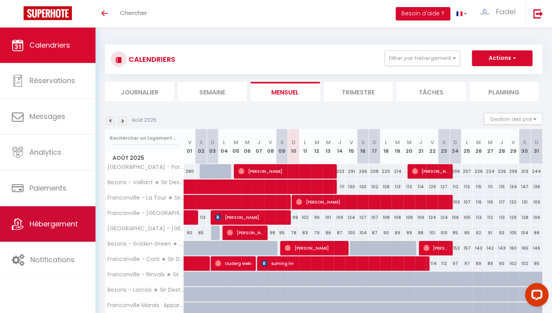
click at [61, 232] on link "Hébergement" at bounding box center [48, 223] width 96 height 35
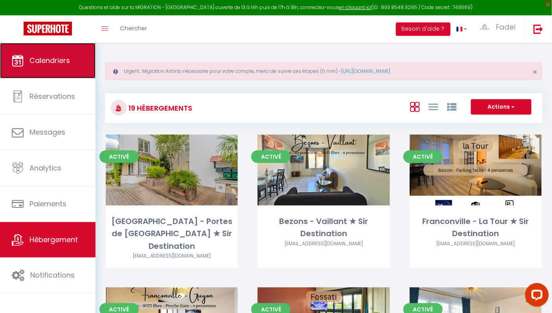
click at [70, 60] on span "Calendriers" at bounding box center [49, 60] width 41 height 10
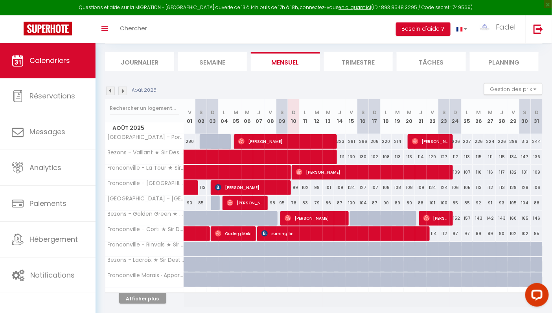
scroll to position [79, 0]
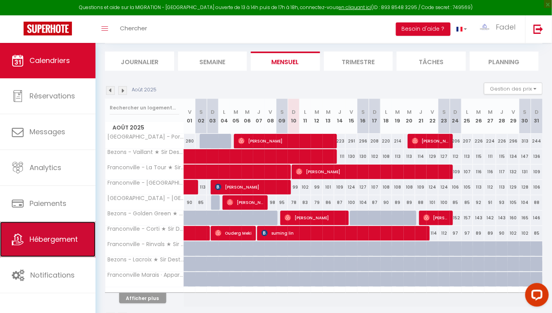
click at [63, 245] on link "Hébergement" at bounding box center [48, 238] width 96 height 35
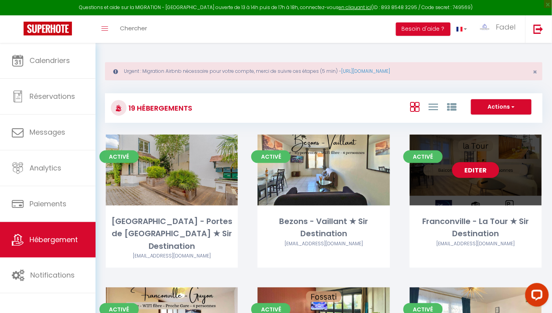
scroll to position [213, 0]
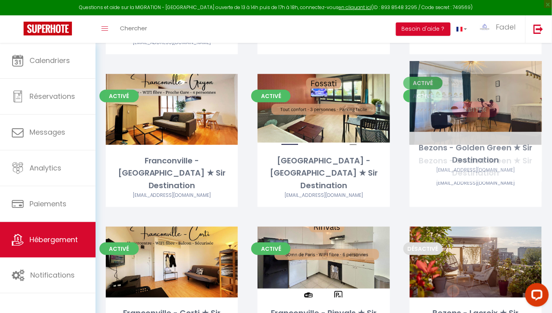
drag, startPoint x: 479, startPoint y: 99, endPoint x: 473, endPoint y: 94, distance: 7.3
click at [473, 101] on link "Editer" at bounding box center [475, 109] width 47 height 16
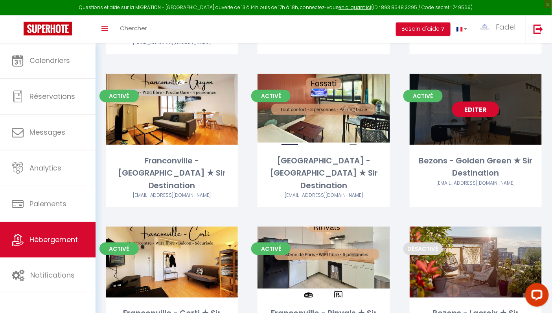
click at [473, 101] on link "Editer" at bounding box center [475, 109] width 47 height 16
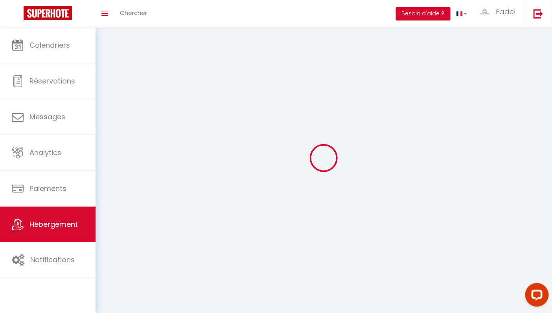
select select "1"
select select
select select "28"
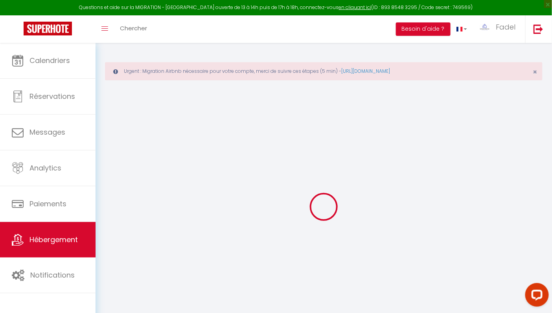
select select
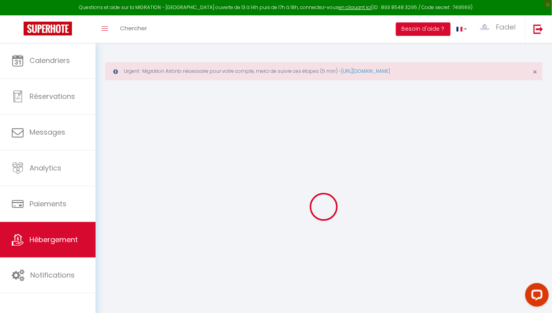
select select
checkbox input "false"
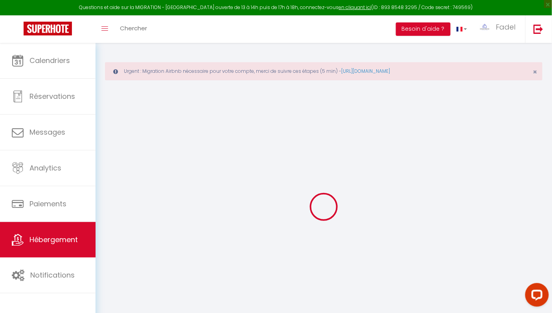
select select
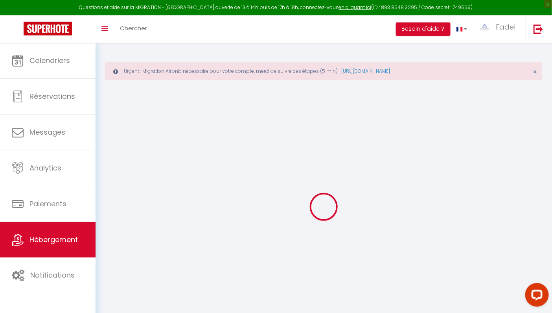
select select
checkbox input "false"
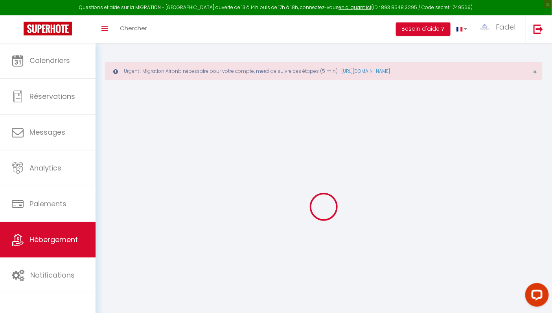
checkbox input "false"
select select
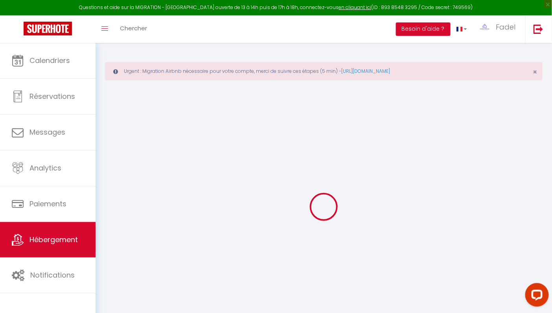
select select
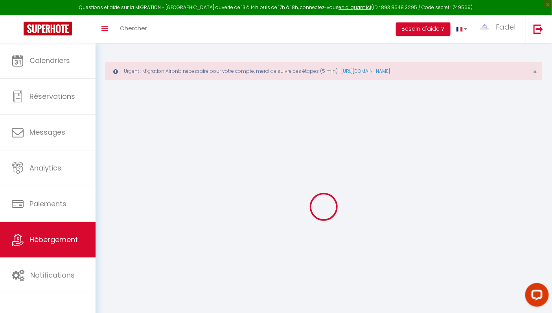
checkbox input "false"
select select
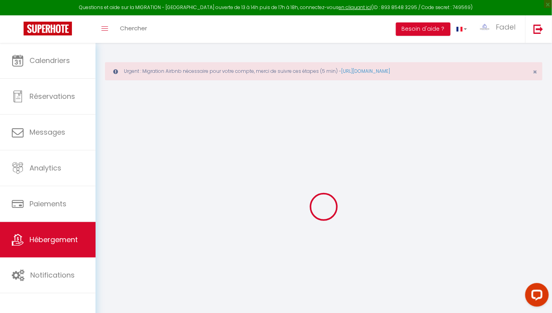
select select
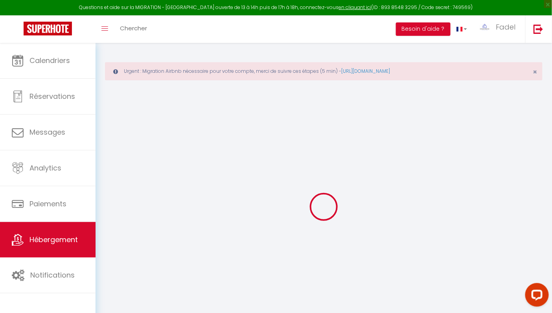
select select
checkbox input "false"
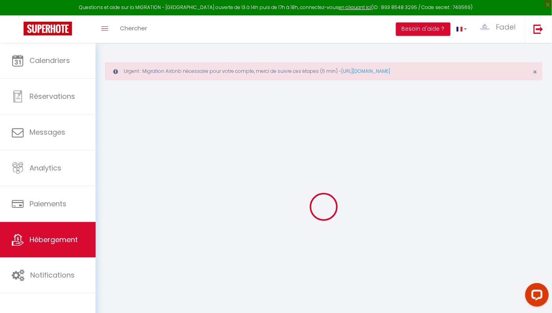
checkbox input "false"
select select
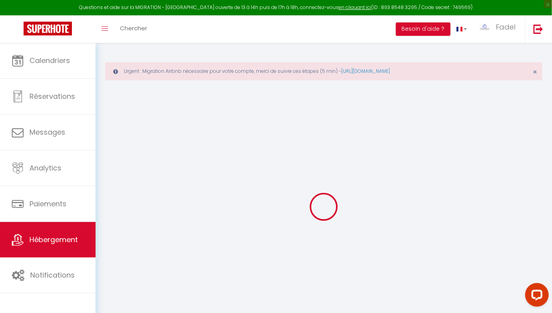
select select
checkbox input "false"
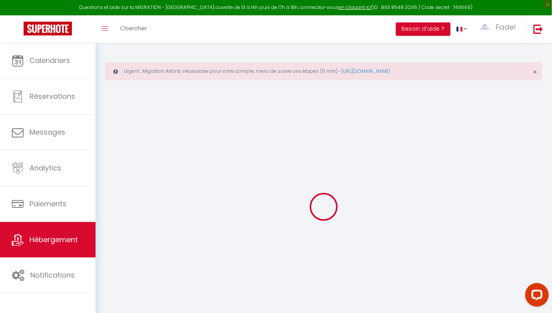
checkbox input "false"
select select
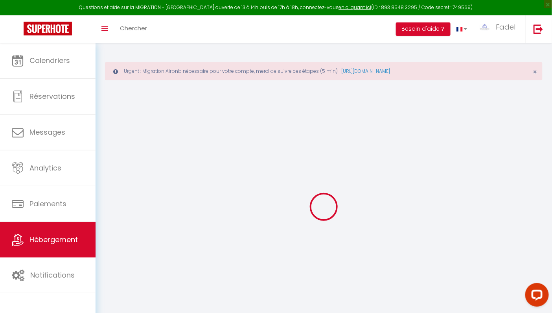
type input "Bezons - Golden Green ★ Sir Destination"
type input "Lamine"
type input "Sarr"
type input "4 rue de la mairie"
type input "95870"
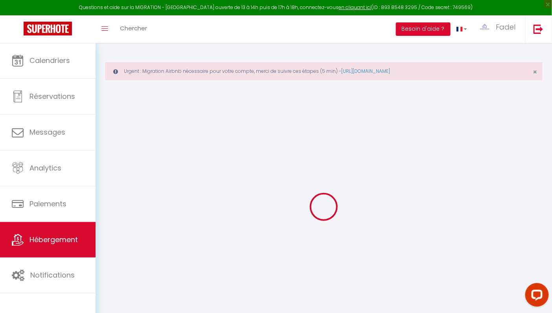
type input "Bezons"
select select "6"
select select "3"
select select "2"
type input "100"
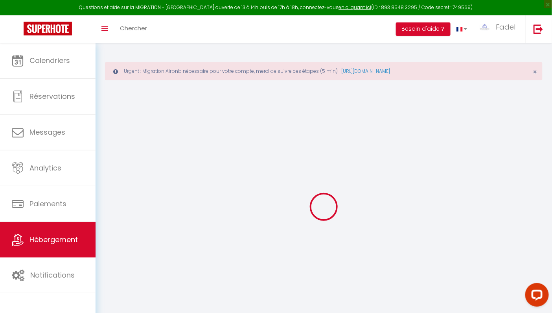
type input "5"
type input "80"
type input "10"
type input "1000"
type input "300"
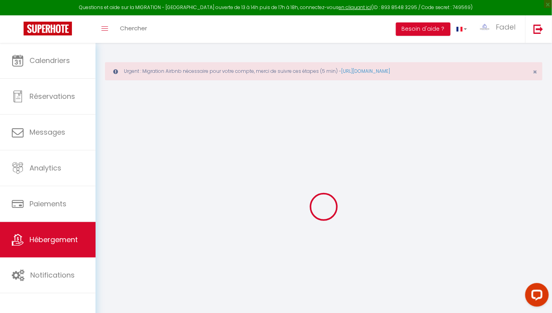
select select
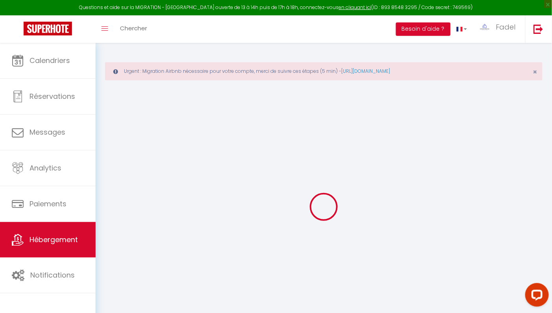
type input "rue mairie"
type input "95870"
type input "Bezons"
type input "[EMAIL_ADDRESS][DOMAIN_NAME]"
select select "5274"
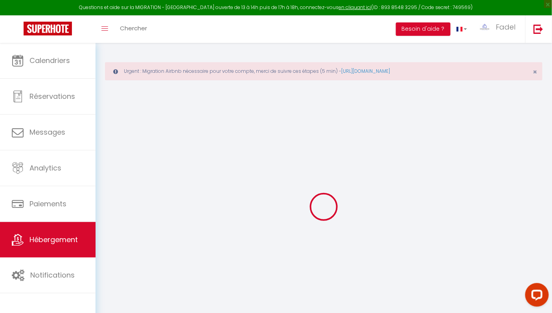
checkbox input "false"
radio input "true"
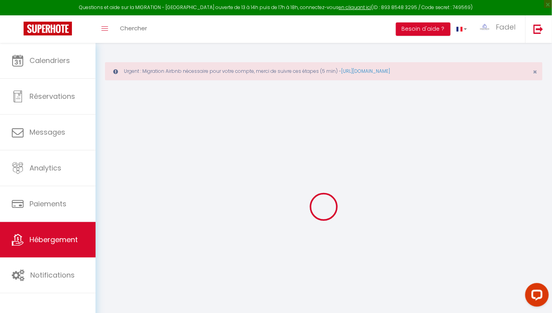
type input "25"
type input "80"
type input "0"
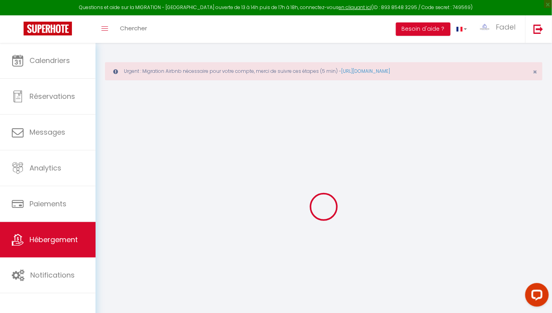
select select
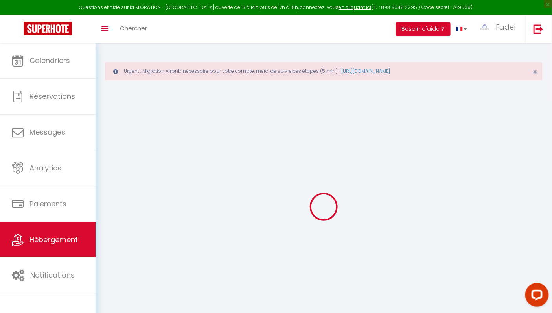
checkbox input "false"
select select "44477"
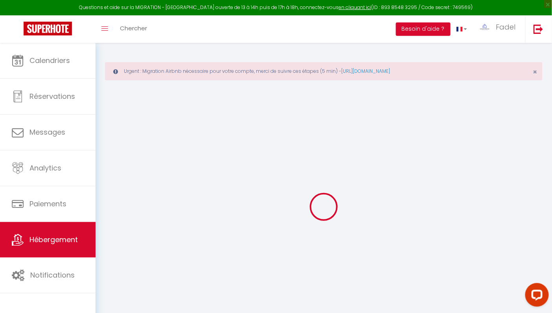
checkbox input "false"
select select "16:00"
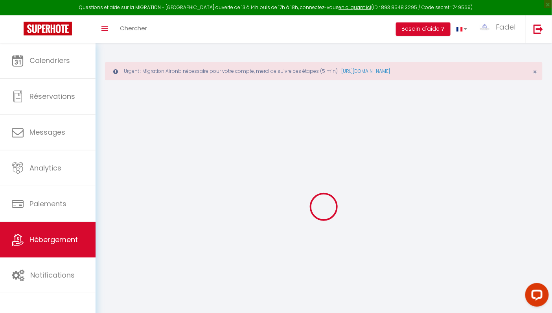
select select
select select "11:00"
select select "30"
select select "120"
select select
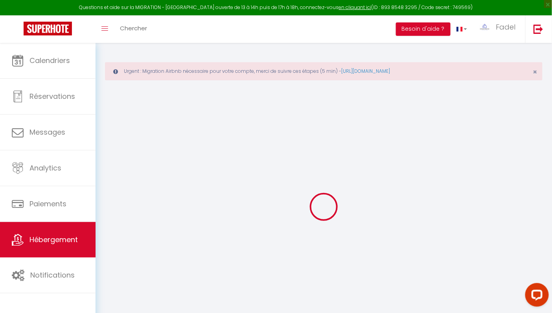
checkbox input "false"
select select
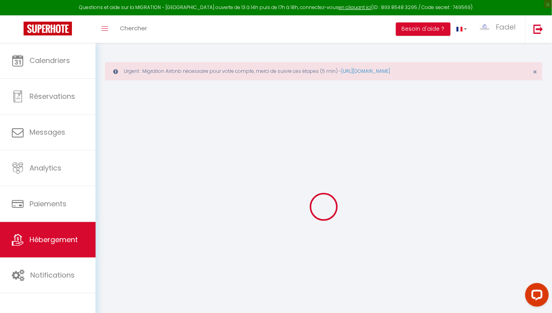
checkbox input "false"
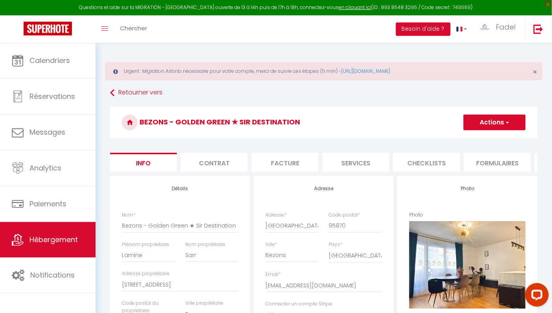
select select
checkbox input "false"
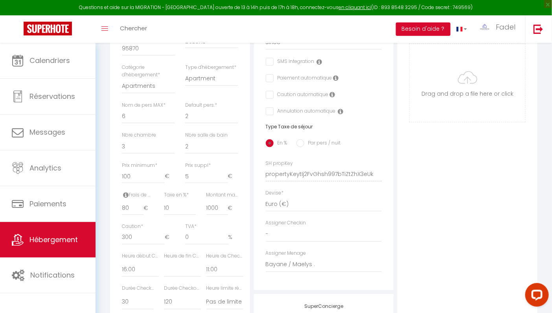
scroll to position [418, 0]
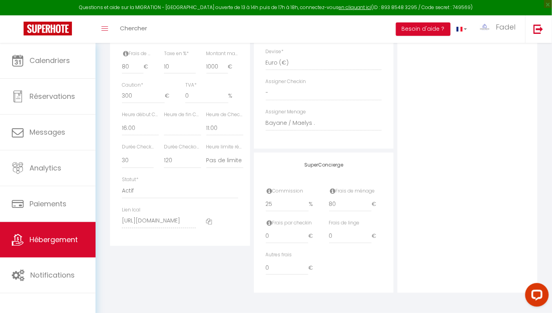
click at [414, 218] on div "Photo Photo Supprimer Drag and drop a file here or click Ooops, something wrong…" at bounding box center [468, 27] width 140 height 531
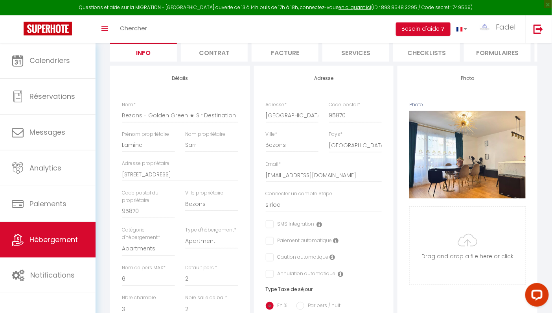
scroll to position [0, 0]
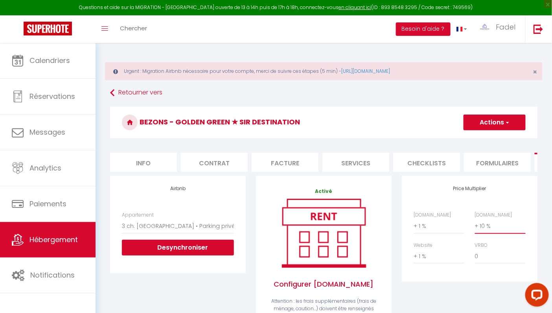
click at [503, 232] on select "0 + 1 % + 2 % + 3 % + 4 % + 5 % + 6 % + 7 % + 8 % + 9 %" at bounding box center [500, 225] width 51 height 15
click at [475, 224] on select "0 + 1 % + 2 % + 3 % + 4 % + 5 % + 6 % + 7 % + 8 % + 9 %" at bounding box center [500, 225] width 51 height 15
click at [496, 230] on select "0 + 1 % + 2 % + 3 % + 4 % + 5 % + 6 % + 7 % + 8 % + 9 %" at bounding box center [500, 225] width 51 height 15
select select "+ 10 %"
click at [475, 224] on select "0 + 1 % + 2 % + 3 % + 4 % + 5 % + 6 % + 7 % + 8 % + 9 %" at bounding box center [500, 225] width 51 height 15
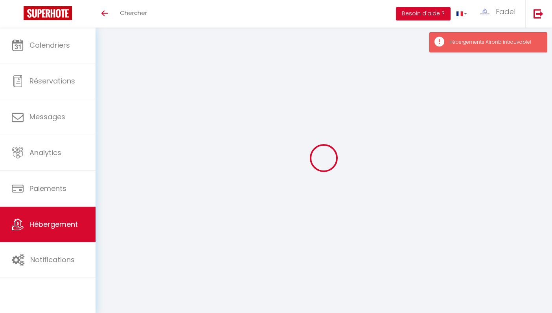
select select "3"
select select "2"
select select "1"
select select
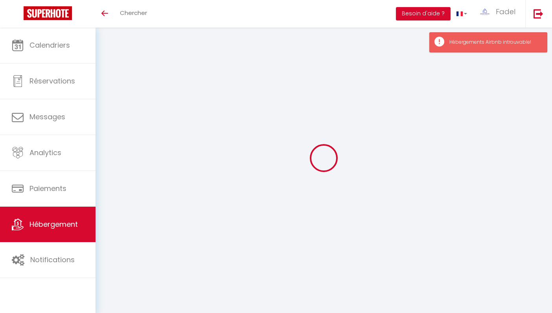
select select "28"
select select
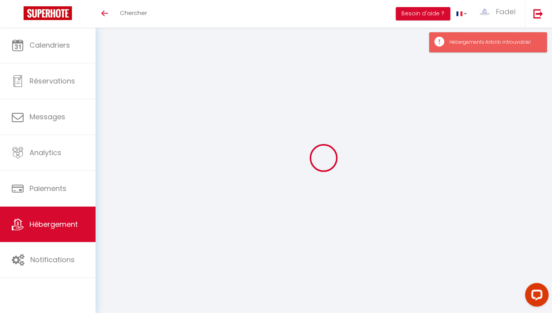
select select
checkbox input "false"
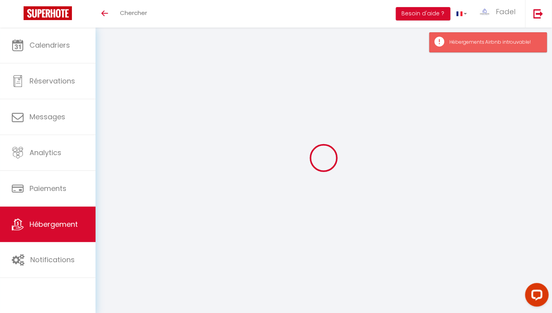
checkbox input "false"
select select
type input "Franconville - [GEOGRAPHIC_DATA] ★ Sir Destination"
type input "90"
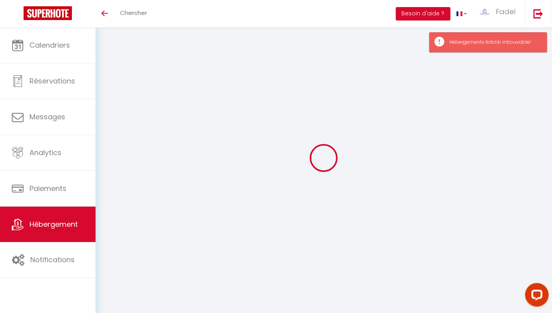
type input "8"
type input "45"
type input "6"
type input "999.02"
type input "300"
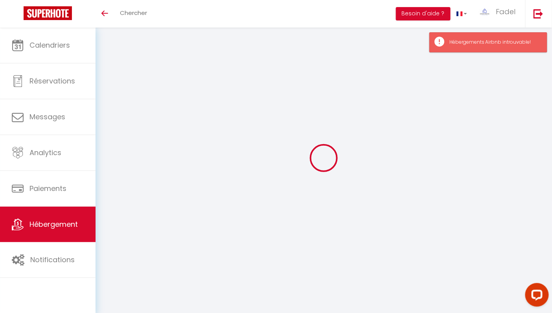
select select
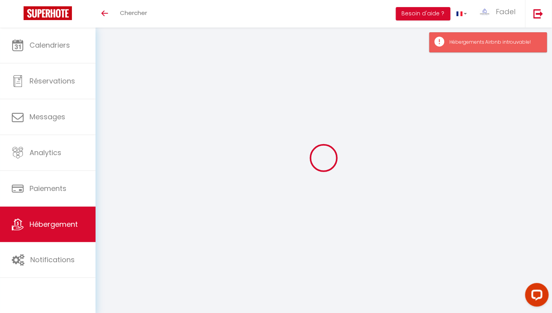
type input "Rue de la Bonne Rencontre"
type input "95130"
type input "[GEOGRAPHIC_DATA]"
type input "[EMAIL_ADDRESS][DOMAIN_NAME]"
select select "5274"
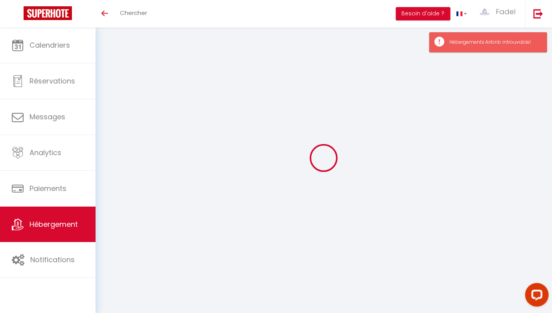
checkbox input "false"
radio input "true"
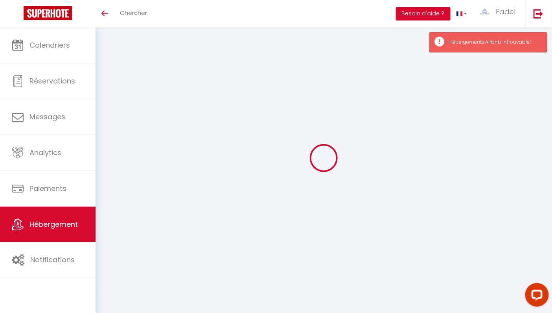
type input "10"
type input "40"
type input "0"
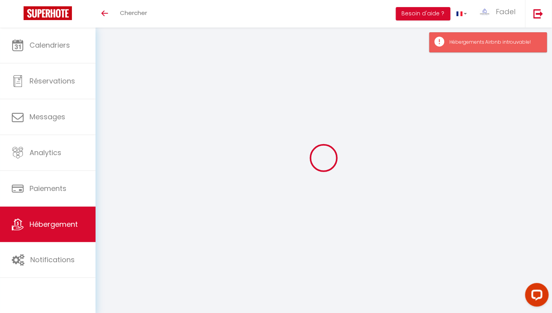
select select "11899"
select select
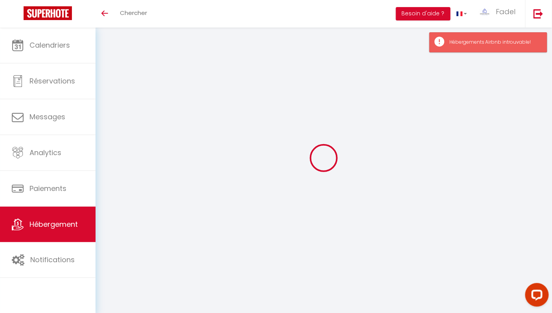
select select
checkbox input "false"
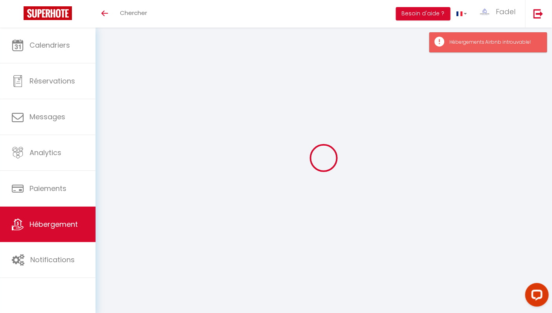
select select
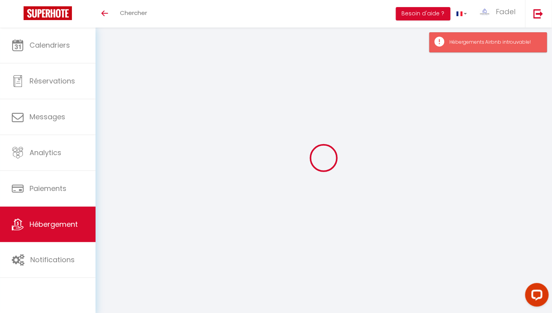
checkbox input "false"
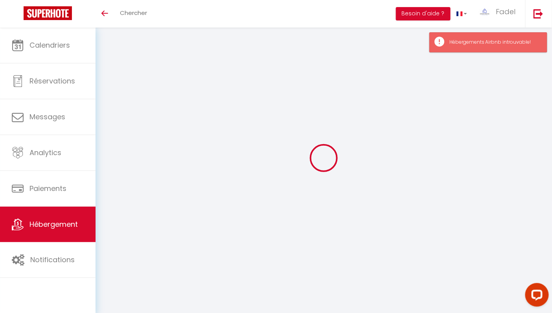
checkbox input "false"
select select "15:00"
select select
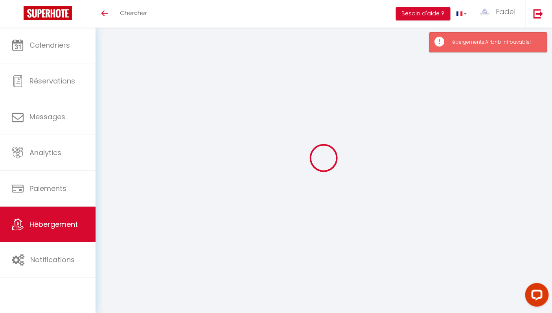
select select "11:00"
select select "30"
select select "60"
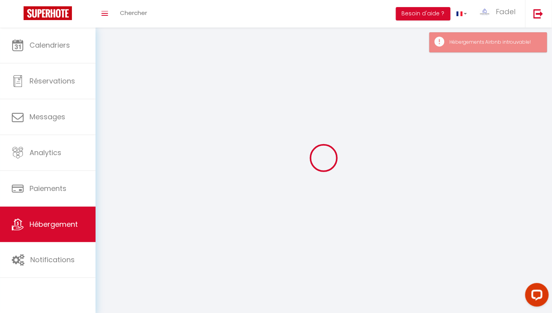
select select
checkbox input "false"
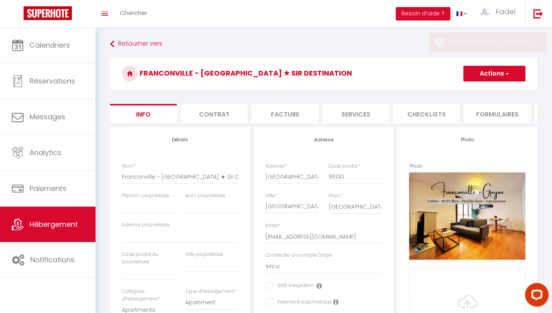
select select
checkbox input "false"
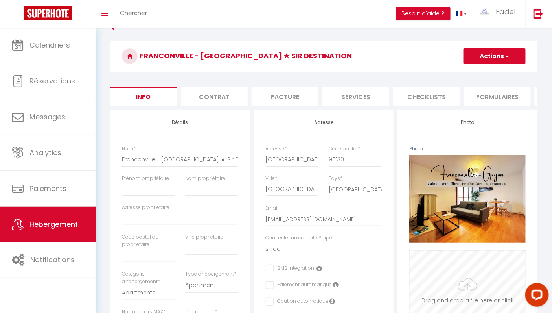
scroll to position [17, 0]
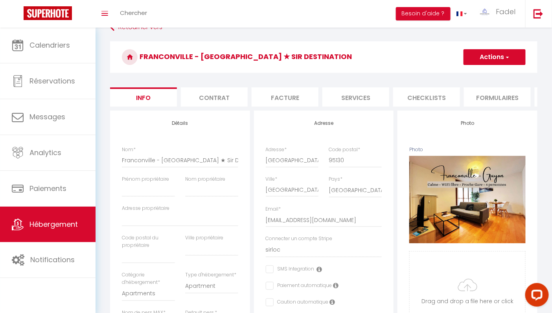
select select
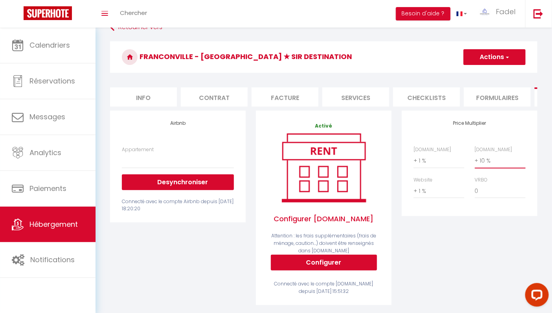
click at [495, 165] on select "0 + 1 % + 2 % + 3 % + 4 % + 5 % + 6 % + 7 % + 8 % + 9 %" at bounding box center [500, 160] width 51 height 15
select select "+ 15 %"
click at [475, 158] on select "0 + 1 % + 2 % + 3 % + 4 % + 5 % + 6 % + 7 % + 8 % + 9 %" at bounding box center [500, 160] width 51 height 15
click at [490, 62] on button "Actions" at bounding box center [495, 57] width 62 height 16
click at [480, 76] on link "Enregistrer" at bounding box center [494, 74] width 62 height 10
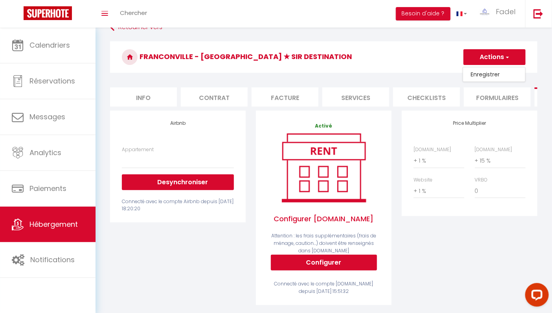
select select
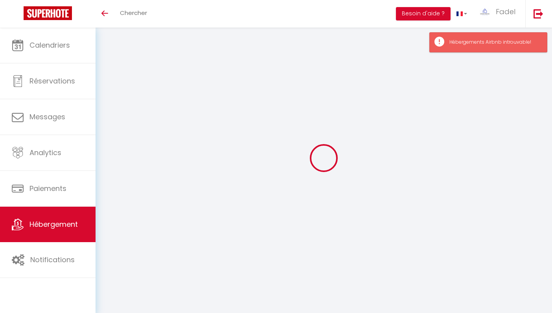
select select "3"
select select "2"
select select "1"
select select
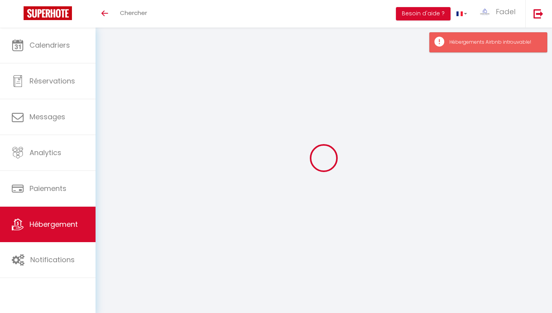
select select "28"
type input "Franconville - La Tour ★ Sir Destination"
type input "90"
type input "8"
type input "45"
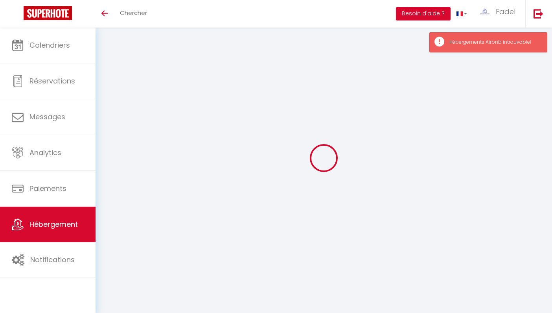
type input "6"
type input "999"
type input "300"
select select
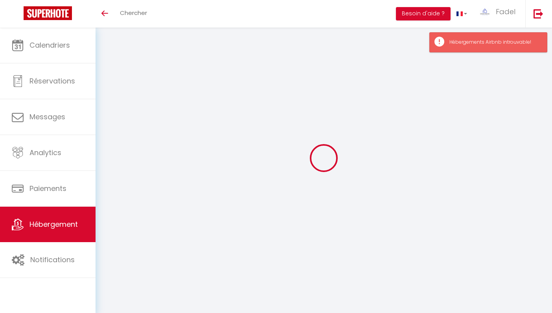
select select
type input "Rue de la Tour"
type input "95130"
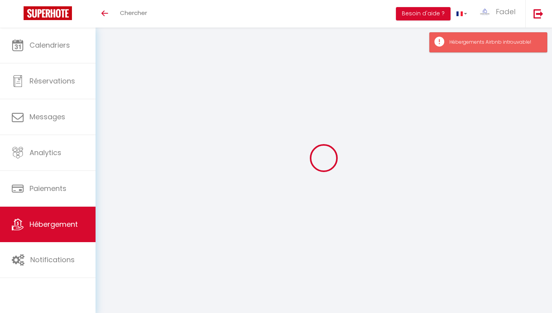
type input "[GEOGRAPHIC_DATA]"
type input "[EMAIL_ADDRESS][DOMAIN_NAME]"
select select "5274"
checkbox input "false"
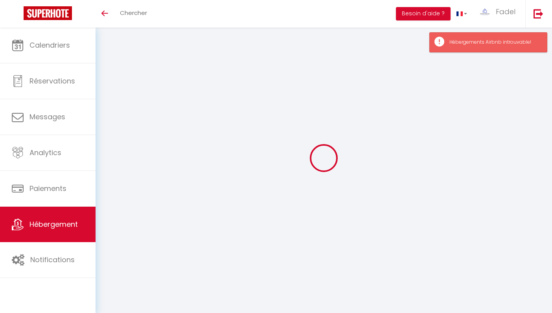
checkbox input "false"
radio input "true"
type input "10"
type input "40"
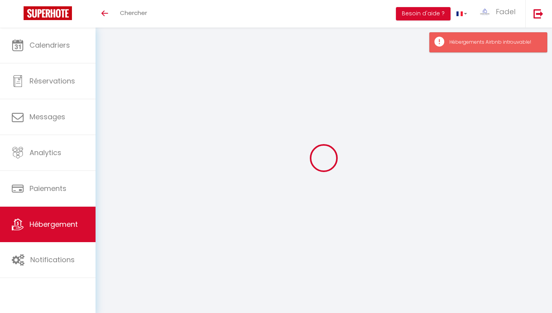
type input "0"
select select
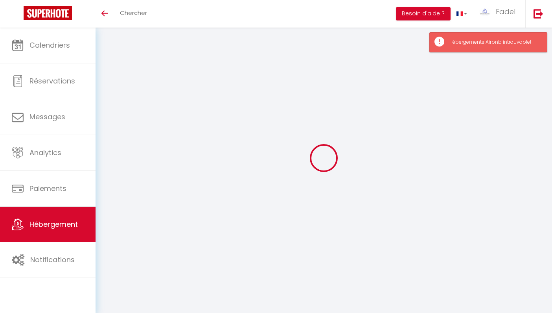
select select
checkbox input "false"
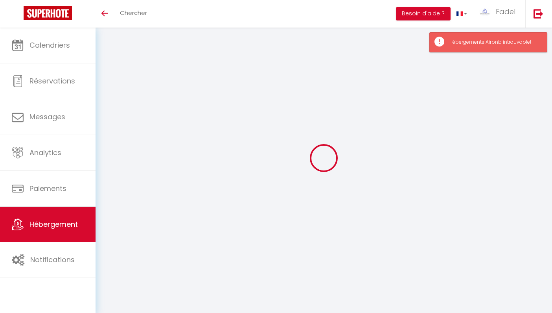
checkbox input "false"
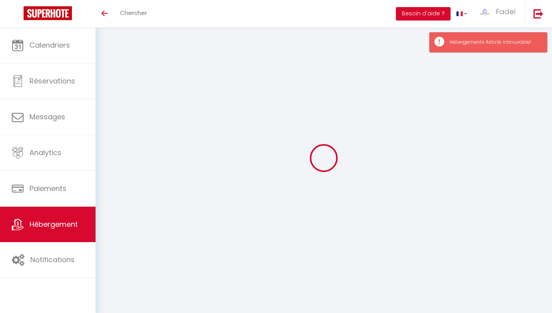
checkbox input "false"
select select "15:00"
select select "00:00"
select select "11:00"
select select "30"
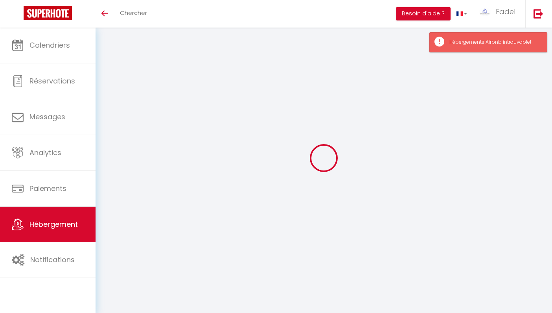
select select "120"
select select "11899"
select select "+ 1 %"
select select "+ 15 %"
select select "+ 1 %"
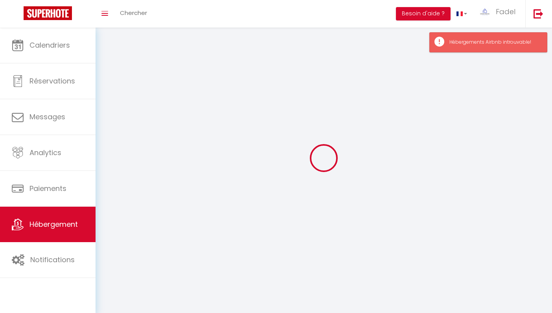
checkbox input "false"
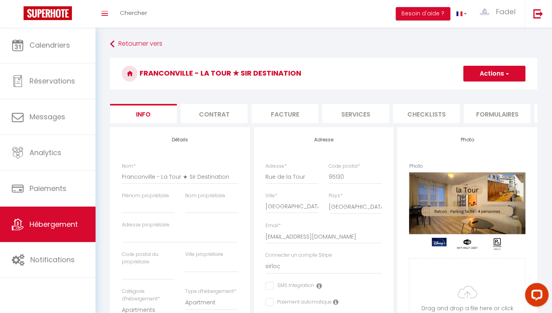
select select
